Goal: Task Accomplishment & Management: Manage account settings

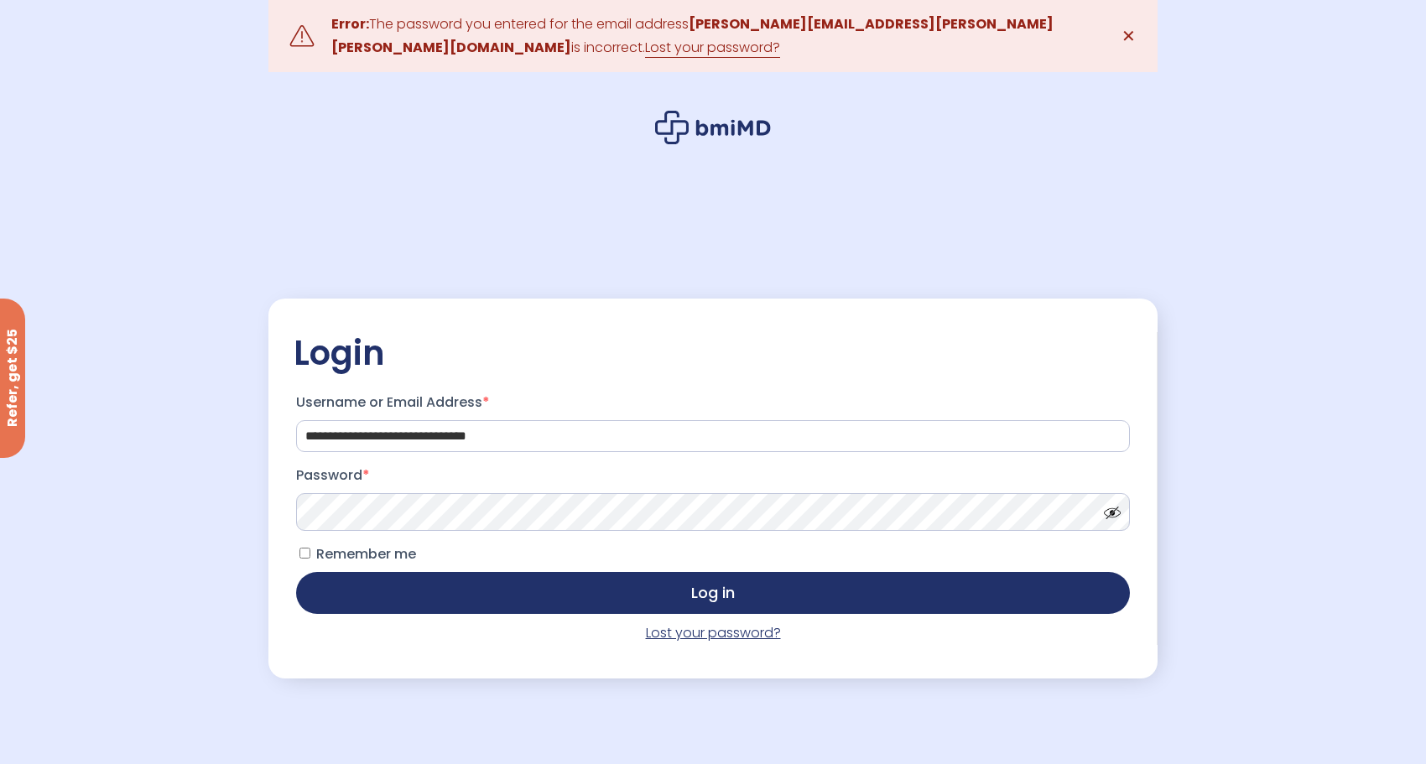
click at [697, 633] on link "Lost your password?" at bounding box center [713, 632] width 135 height 19
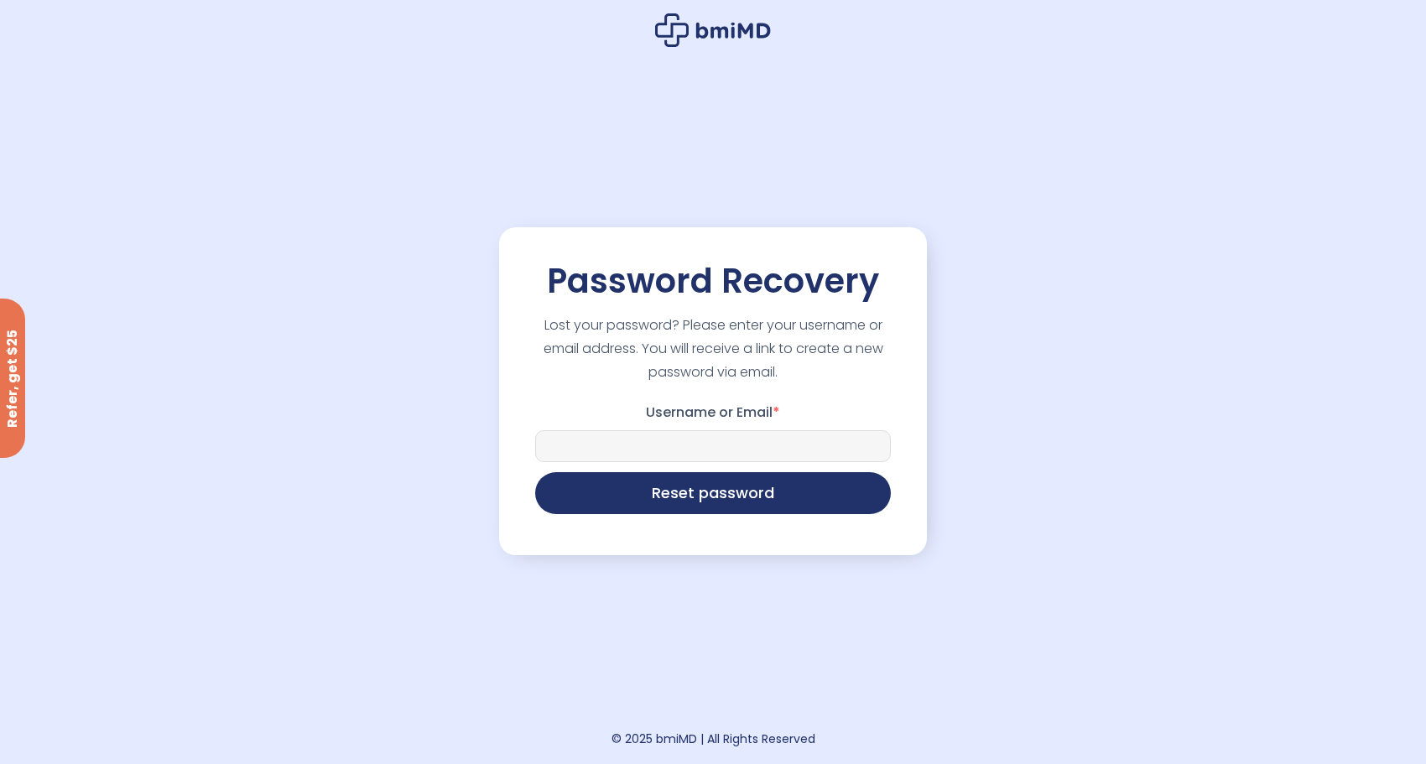
click at [719, 455] on input "Username or Email *" at bounding box center [713, 446] width 356 height 32
type input "******"
type input "**********"
click at [750, 501] on button "Reset password" at bounding box center [713, 491] width 356 height 42
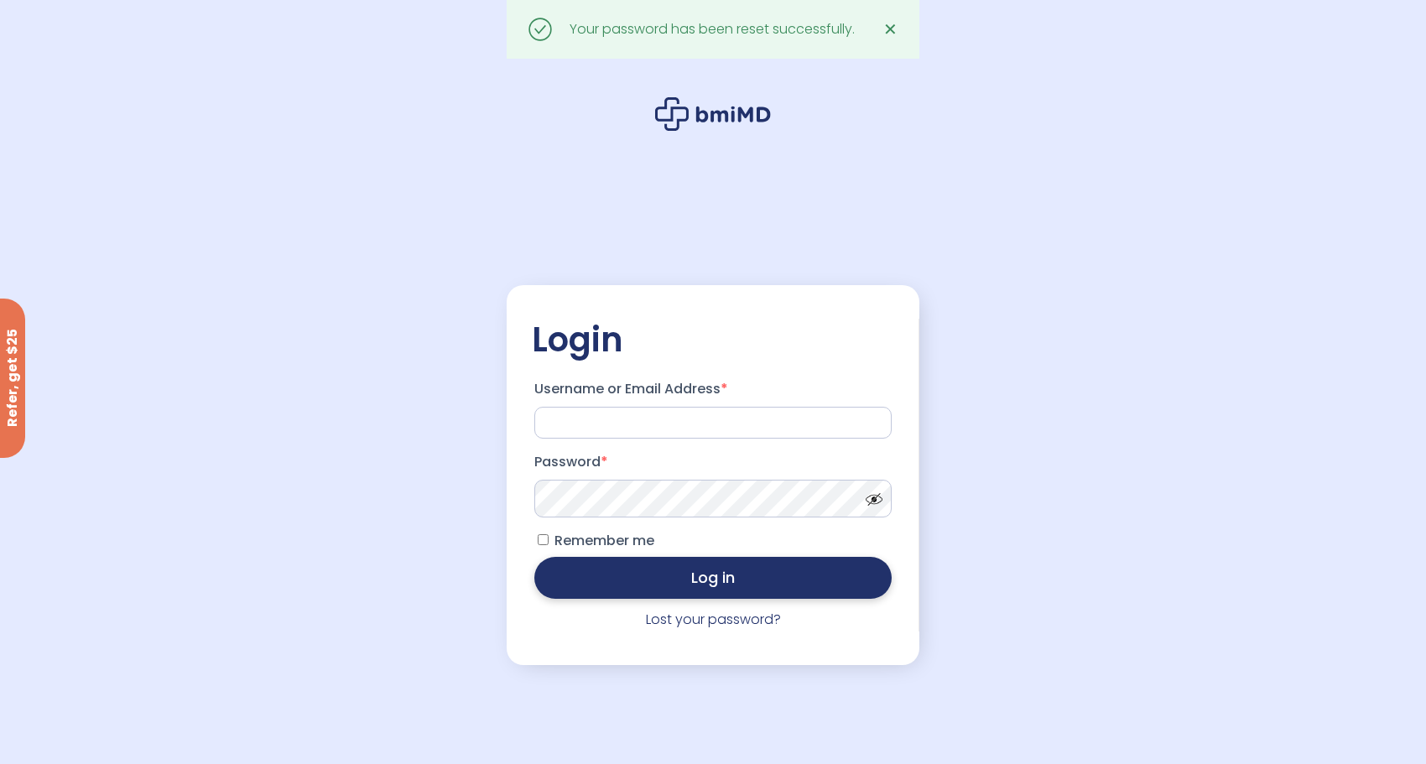
type input "**********"
click at [657, 577] on button "Log in" at bounding box center [713, 578] width 358 height 42
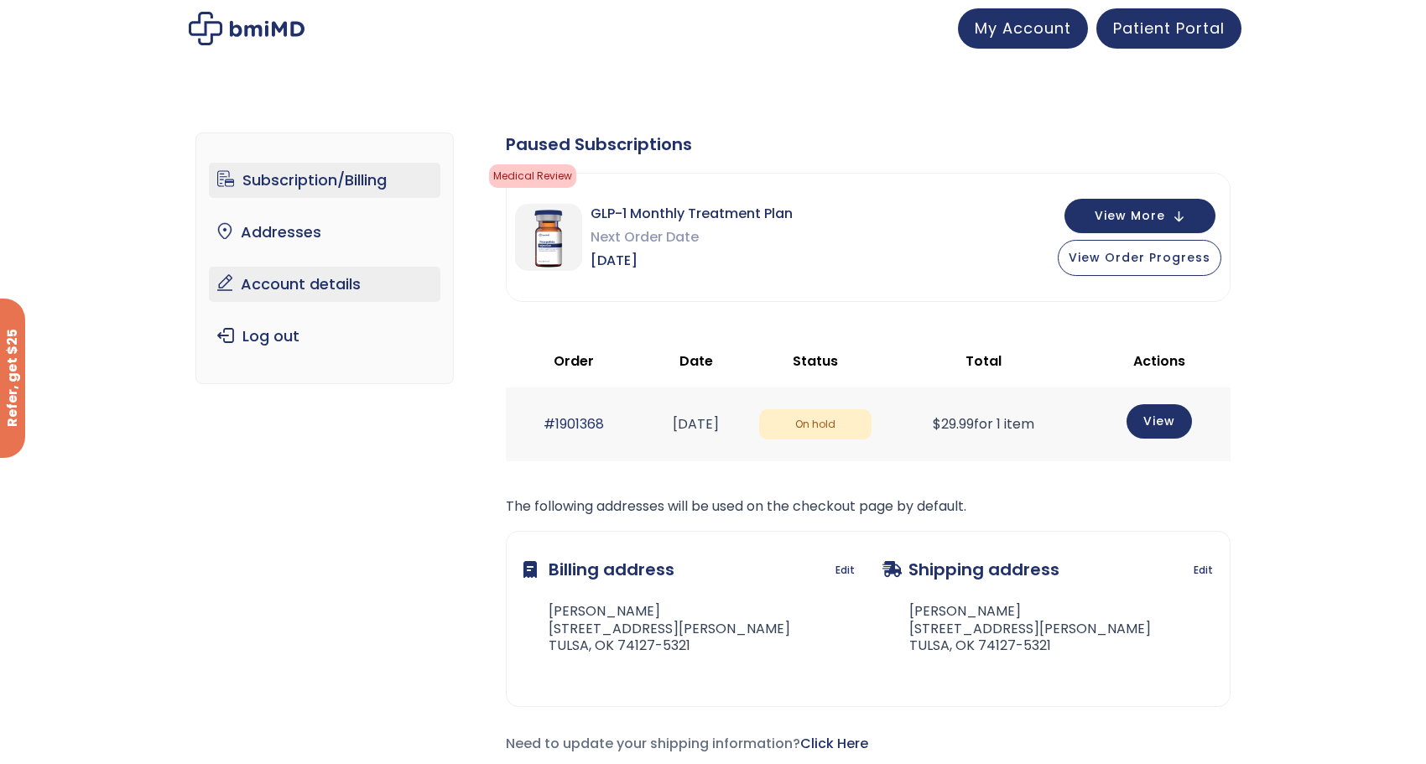
click at [351, 286] on link "Account details" at bounding box center [325, 284] width 232 height 35
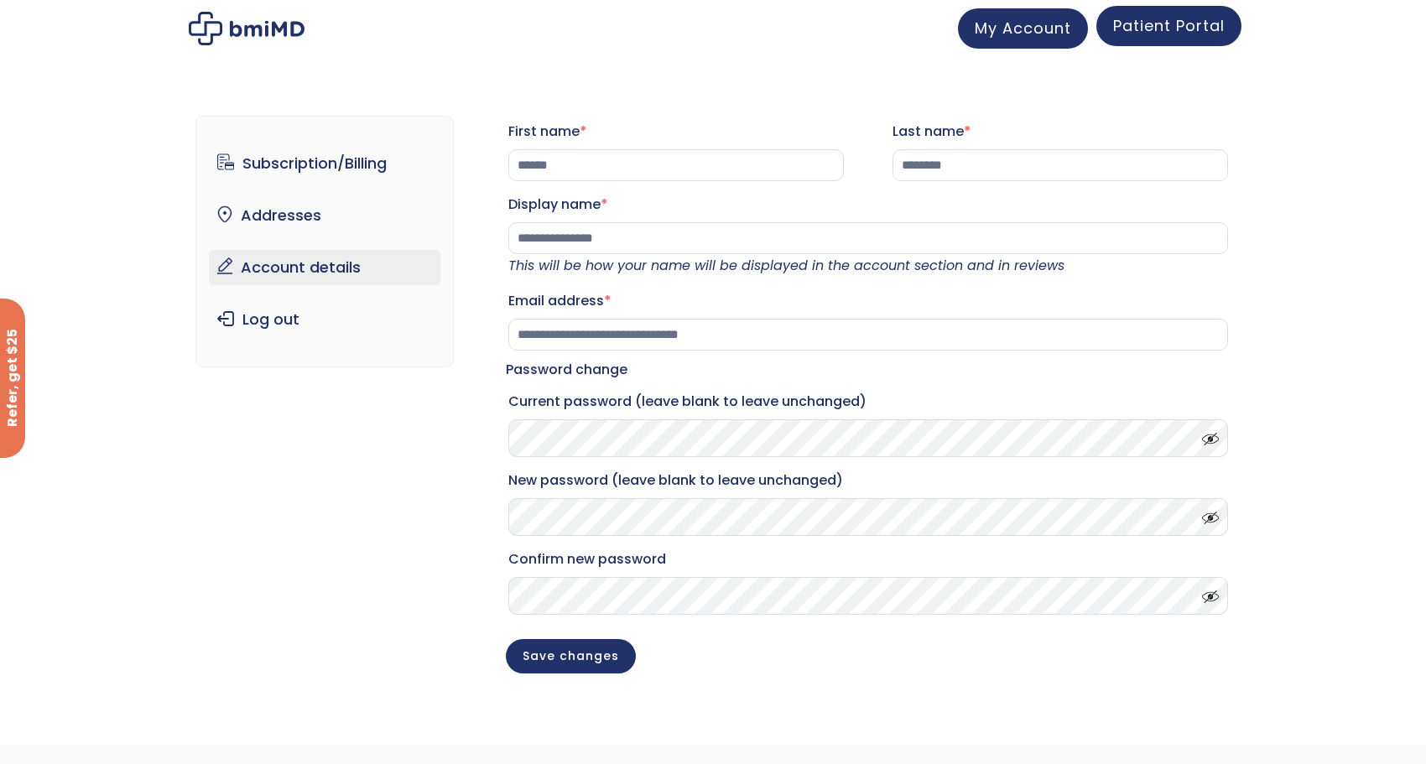
click at [1134, 32] on span "Patient Portal" at bounding box center [1169, 25] width 112 height 21
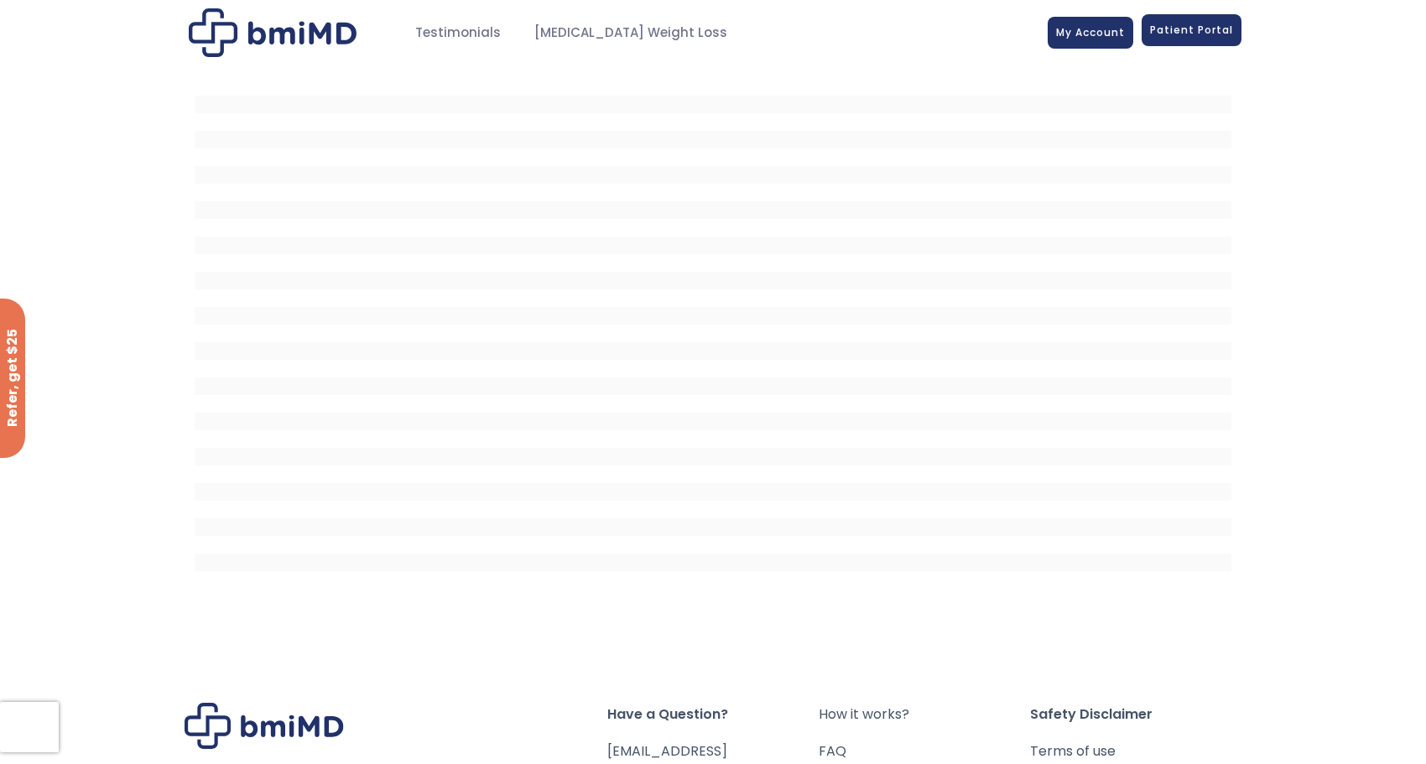
click at [1196, 44] on link "Patient Portal" at bounding box center [1191, 30] width 100 height 32
click at [1104, 39] on link "My Account" at bounding box center [1090, 30] width 86 height 32
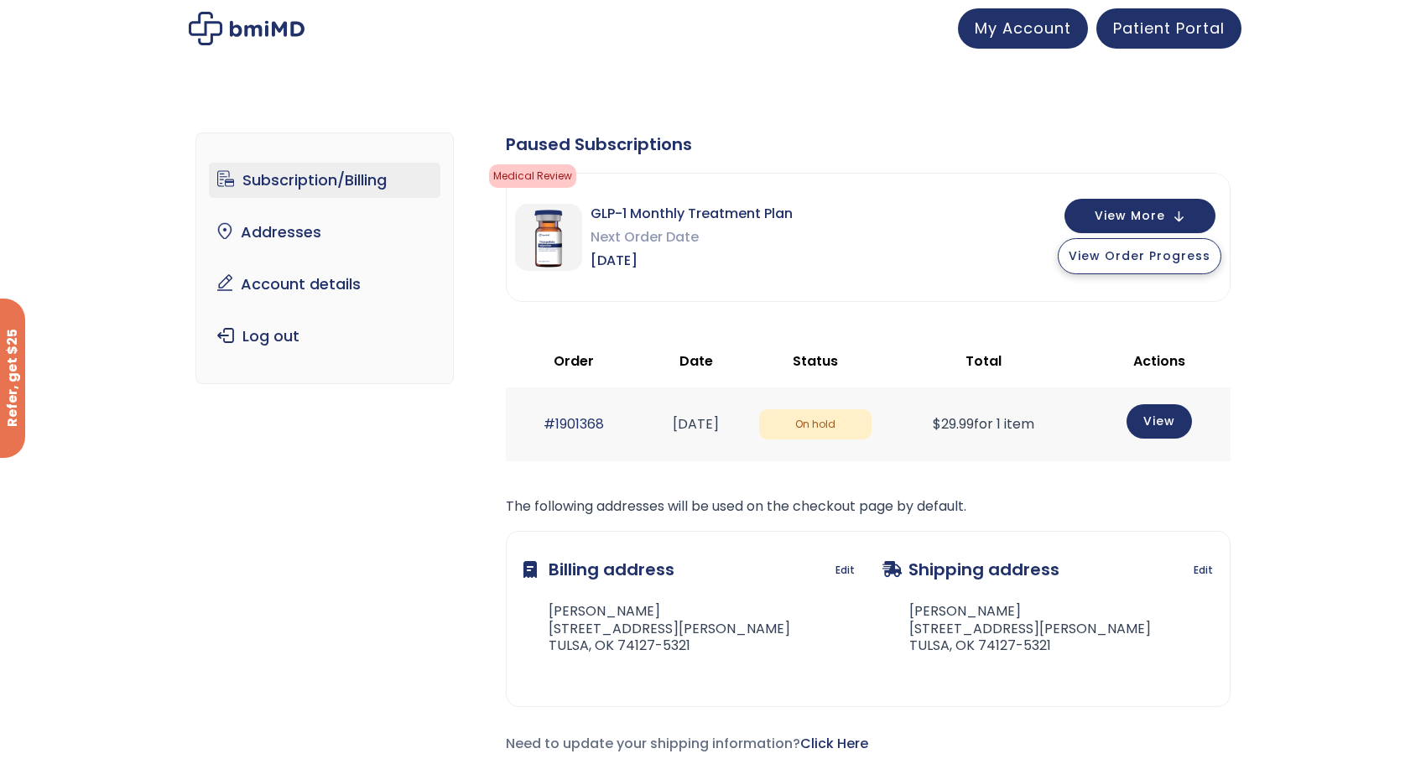
click at [1193, 263] on button "View Order Progress" at bounding box center [1139, 256] width 164 height 36
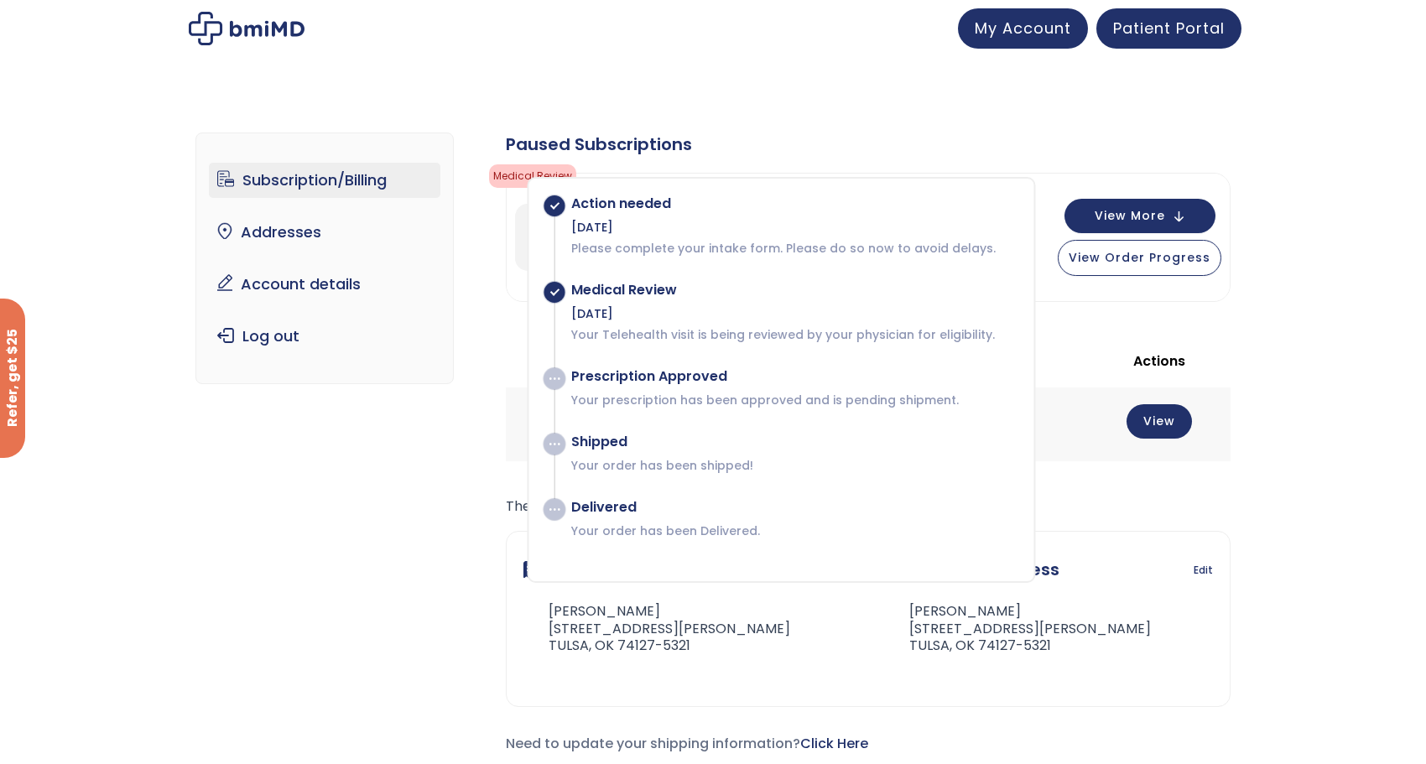
click at [1205, 308] on div "Paused Subscriptions Medical Review Your Telehealth visit is being reviewed by …" at bounding box center [868, 444] width 725 height 623
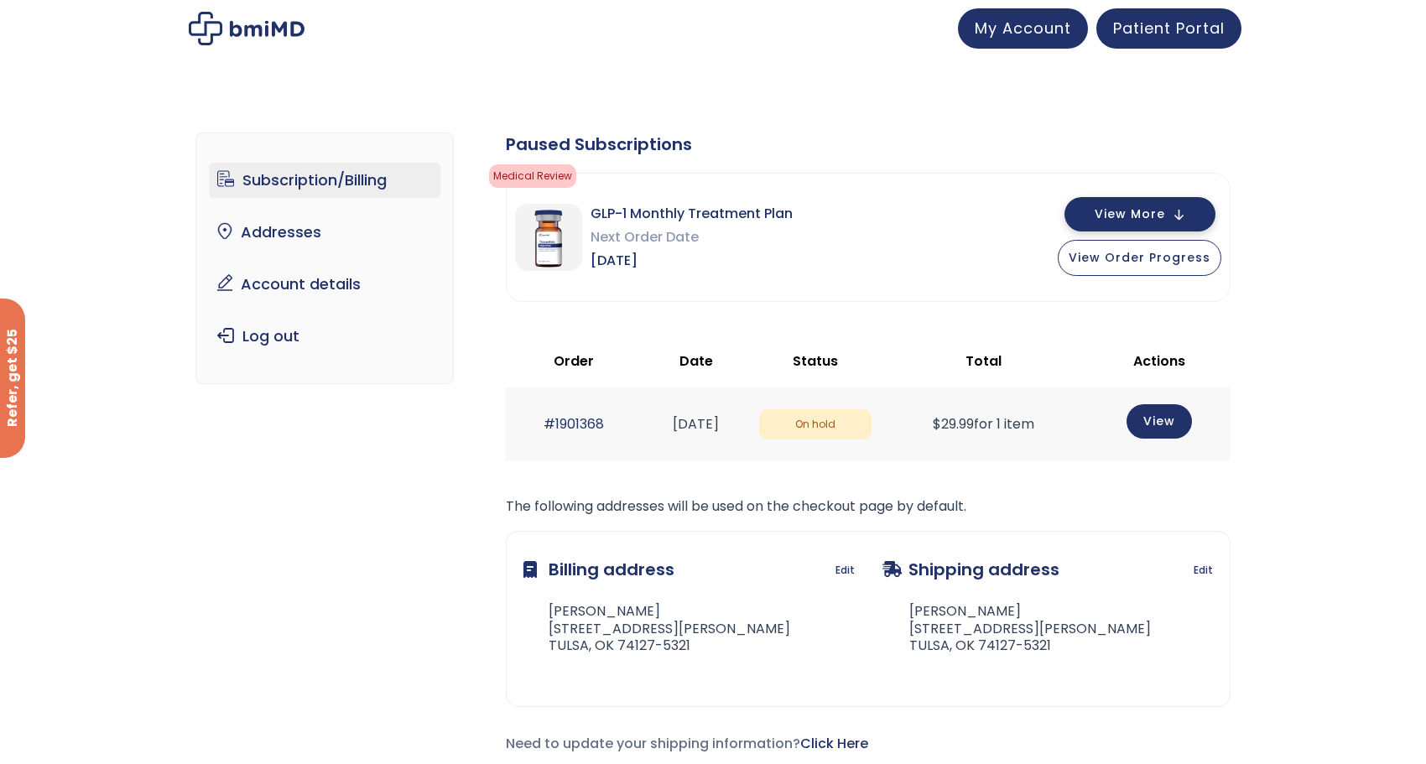
click at [1188, 220] on button "View More" at bounding box center [1139, 214] width 151 height 34
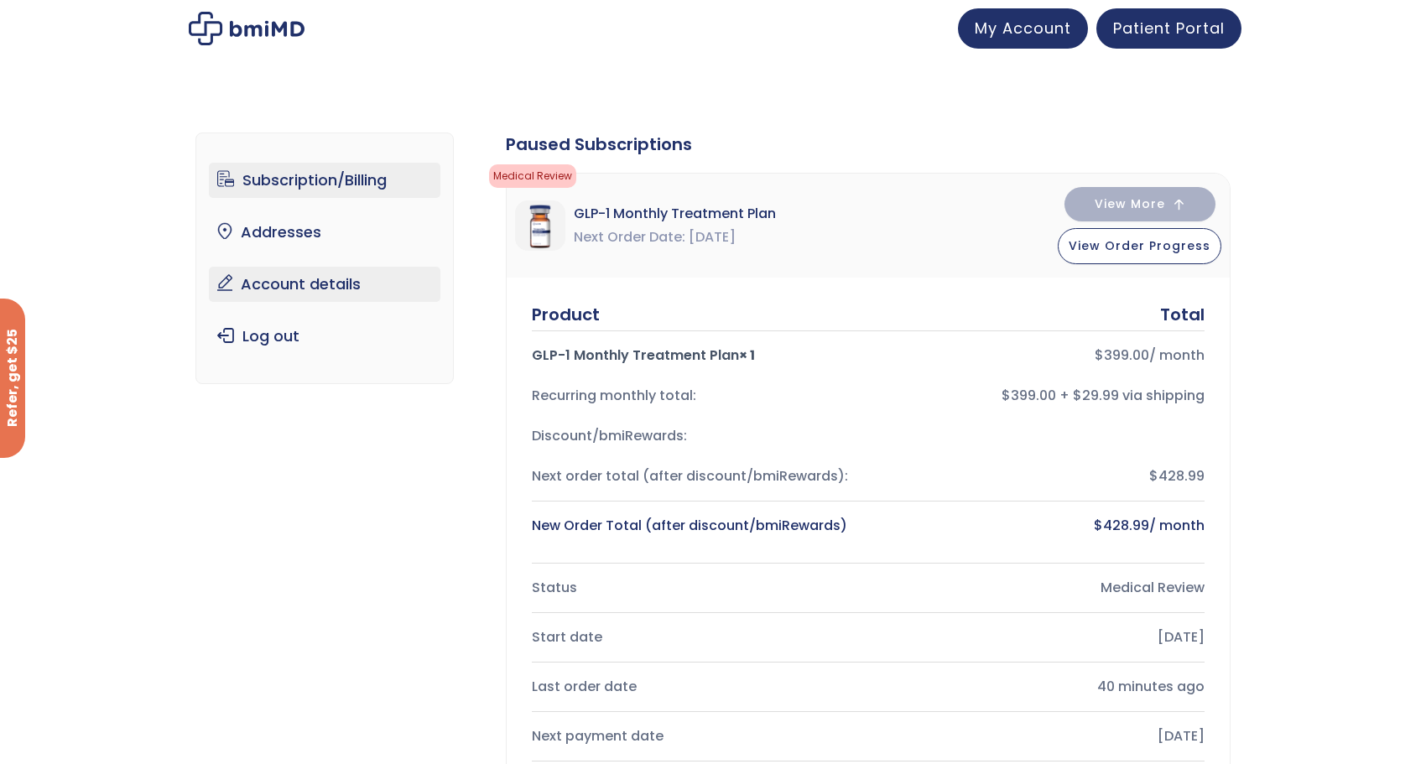
click at [291, 297] on link "Account details" at bounding box center [325, 284] width 232 height 35
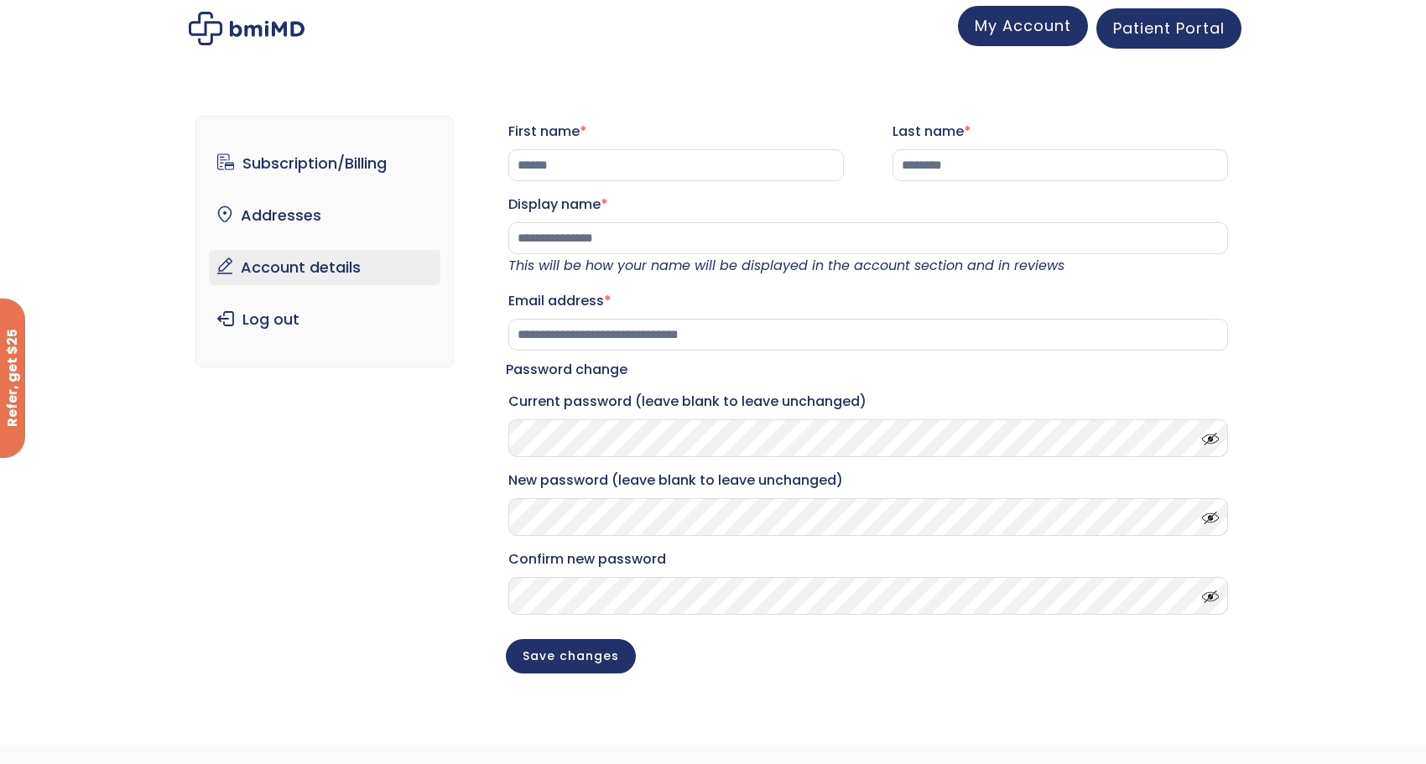
click at [1059, 34] on span "My Account" at bounding box center [1022, 25] width 96 height 21
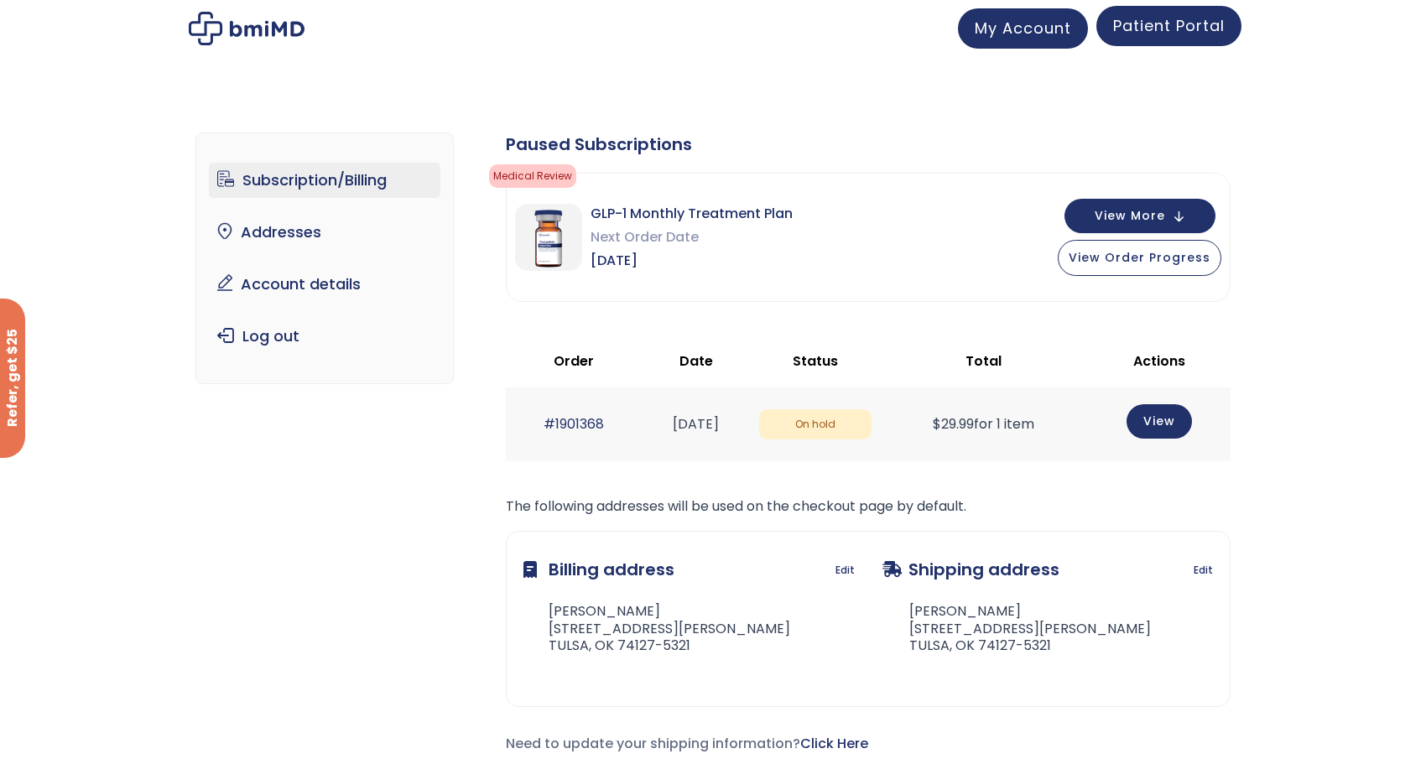
click at [1167, 13] on link "Patient Portal" at bounding box center [1168, 26] width 145 height 40
click at [1145, 29] on span "Patient Portal" at bounding box center [1169, 25] width 112 height 21
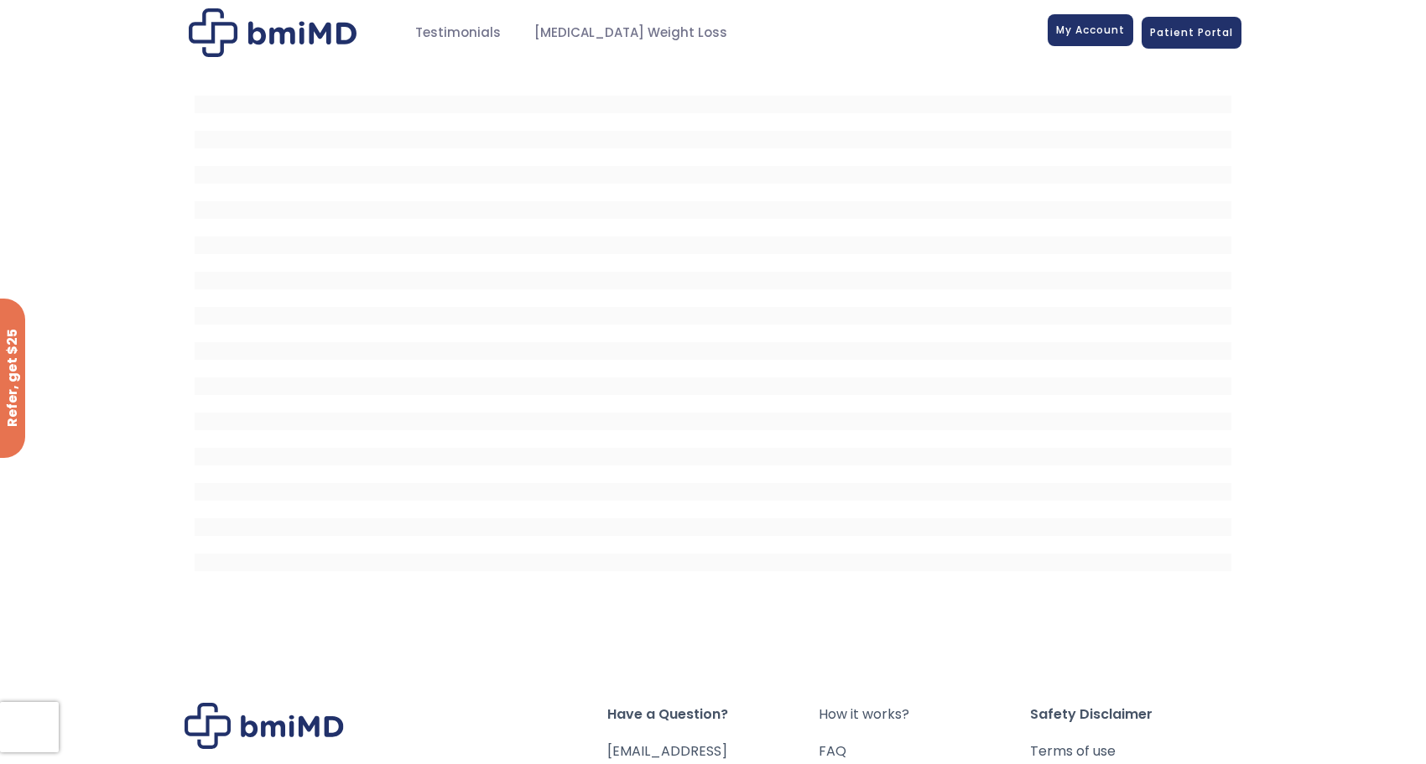
click at [1108, 34] on span "My Account" at bounding box center [1090, 30] width 69 height 14
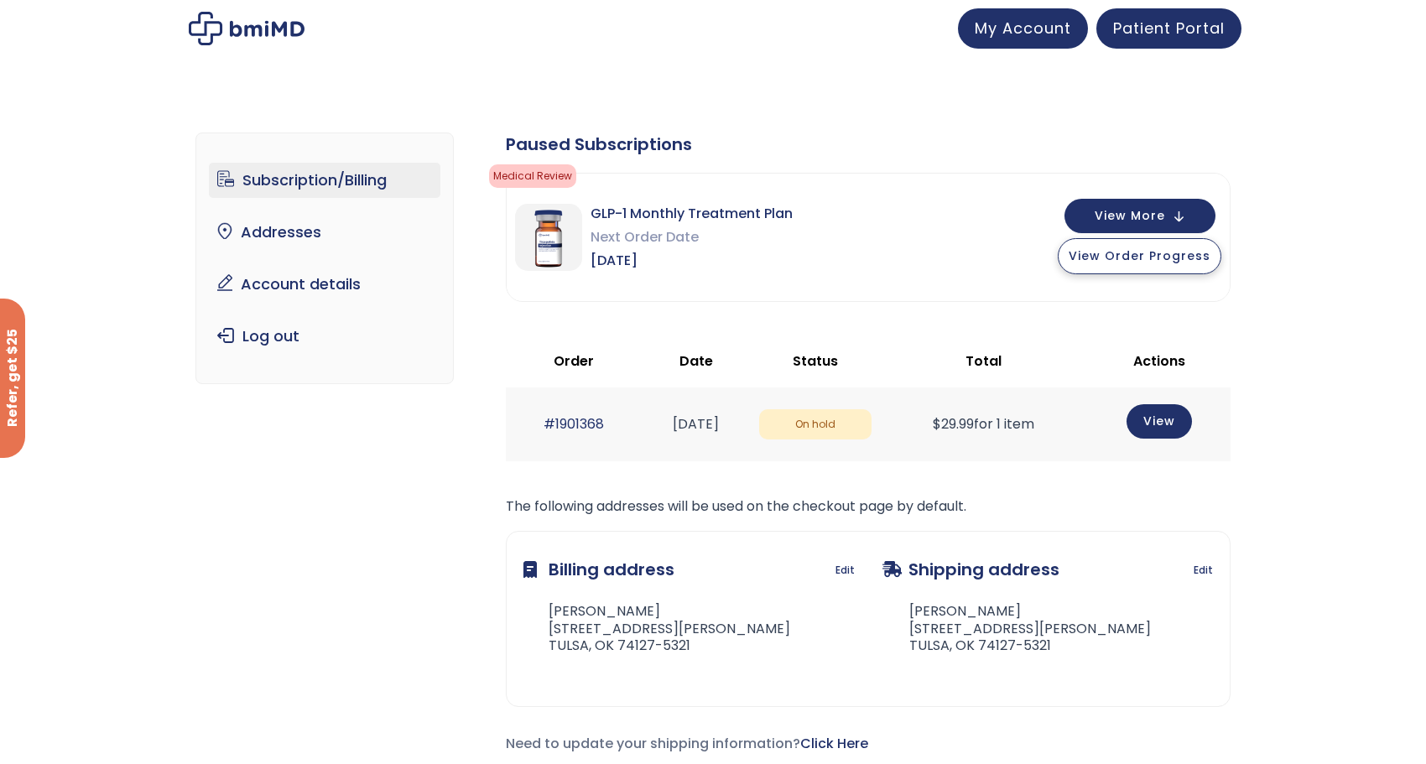
click at [1127, 259] on span "View Order Progress" at bounding box center [1139, 255] width 142 height 17
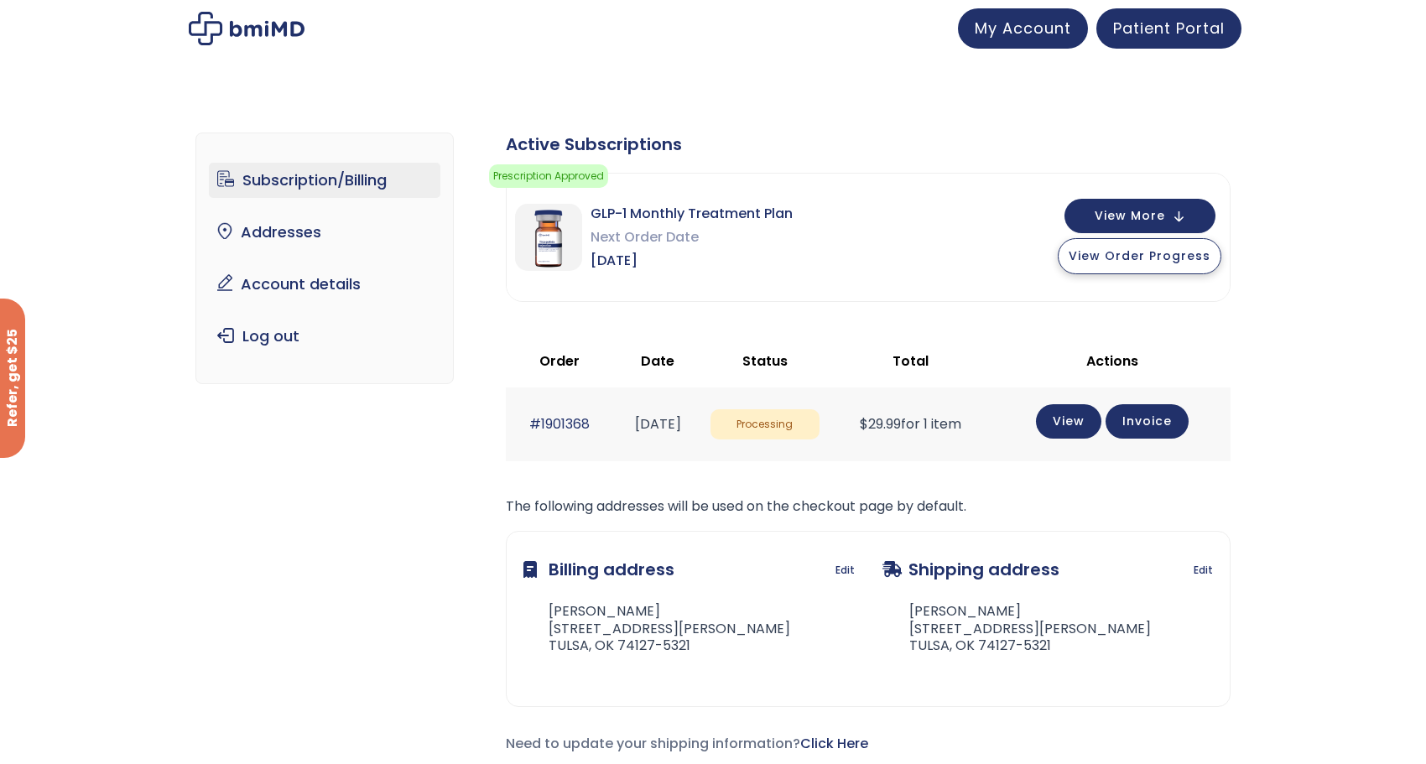
click at [1128, 266] on button "View Order Progress" at bounding box center [1139, 256] width 164 height 36
